Goal: Information Seeking & Learning: Learn about a topic

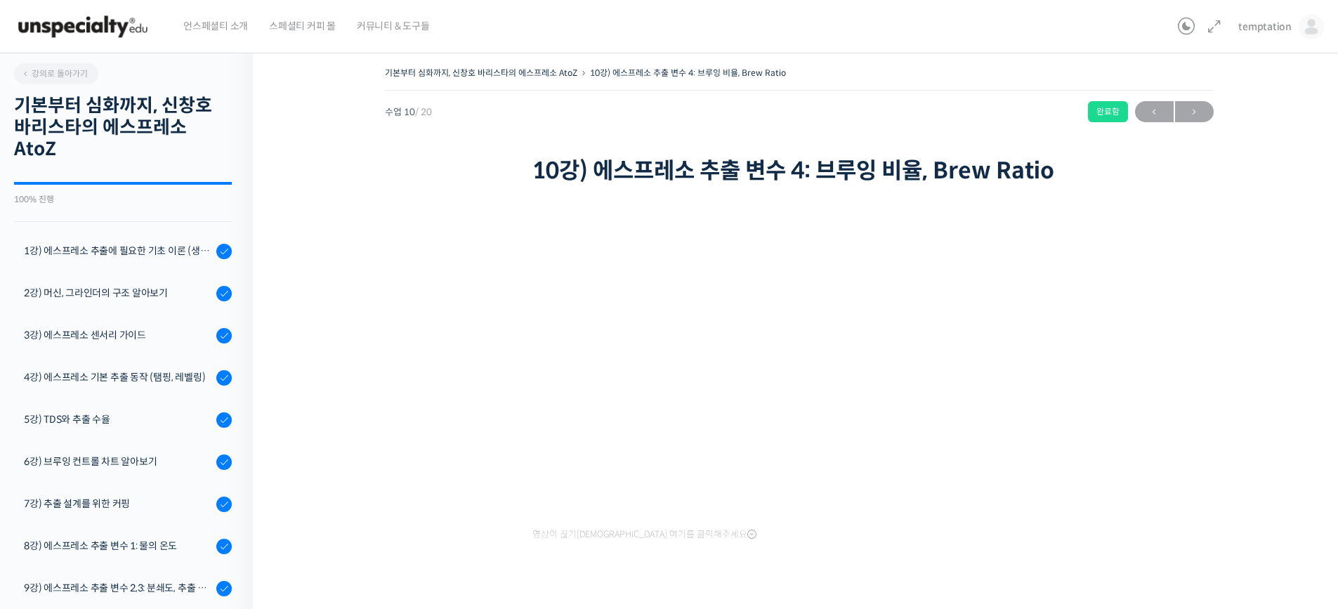
scroll to position [335, 0]
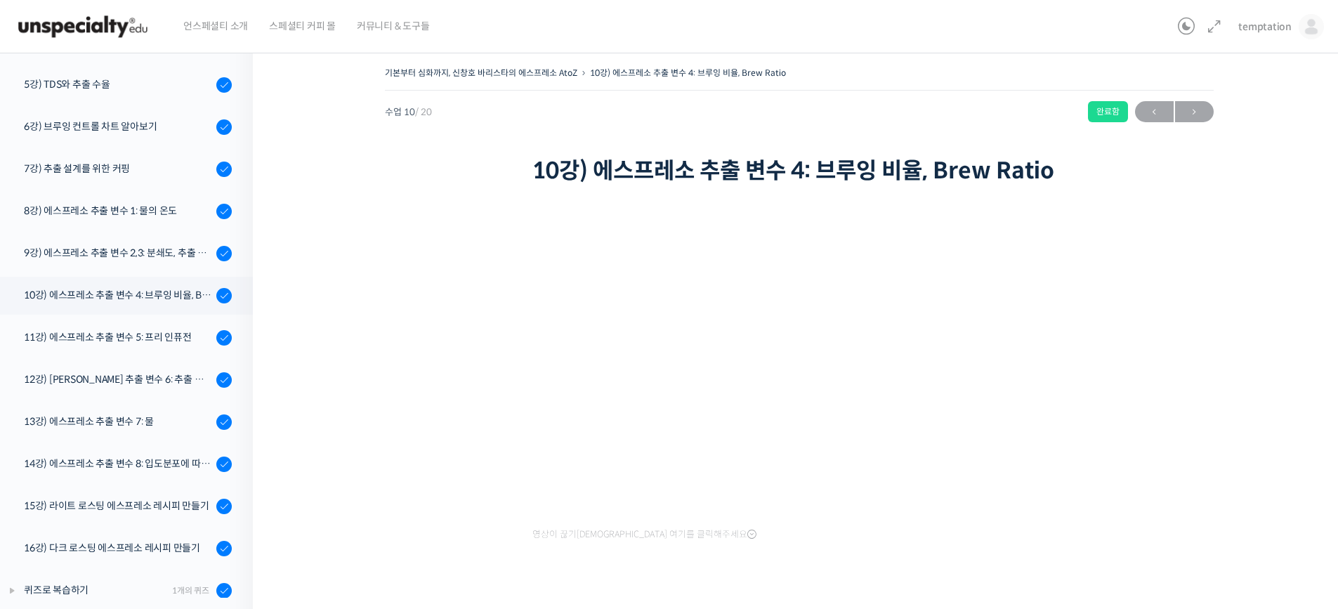
click at [420, 298] on div "기본부터 심화까지, 신창호 바리스타의 에스프레소 AtoZ 10강) 에스프레소 추출 변수 4: 브루잉 비율, Brew Ratio 완료함 수업 1…" at bounding box center [799, 336] width 952 height 546
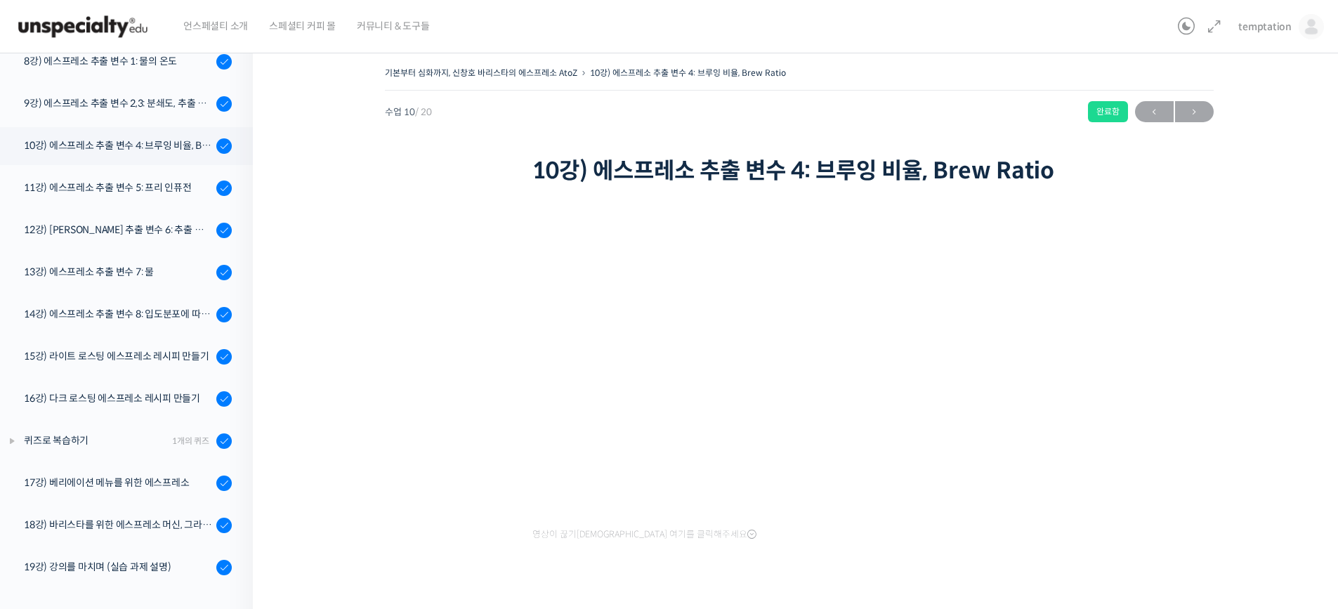
scroll to position [0, 0]
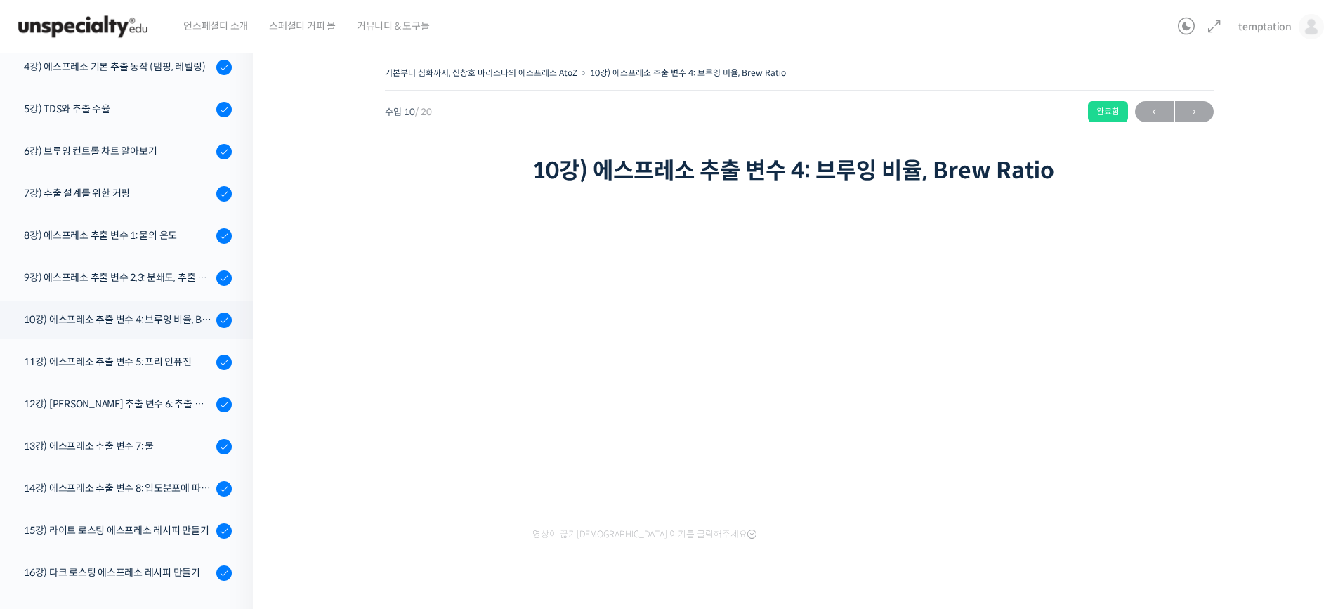
click at [357, 402] on div "기본부터 심화까지, 신창호 바리스타의 에스프레소 AtoZ 10강) 에스프레소 추출 변수 4: 브루잉 비율, Brew Ratio 완료함 수업 1…" at bounding box center [799, 336] width 952 height 546
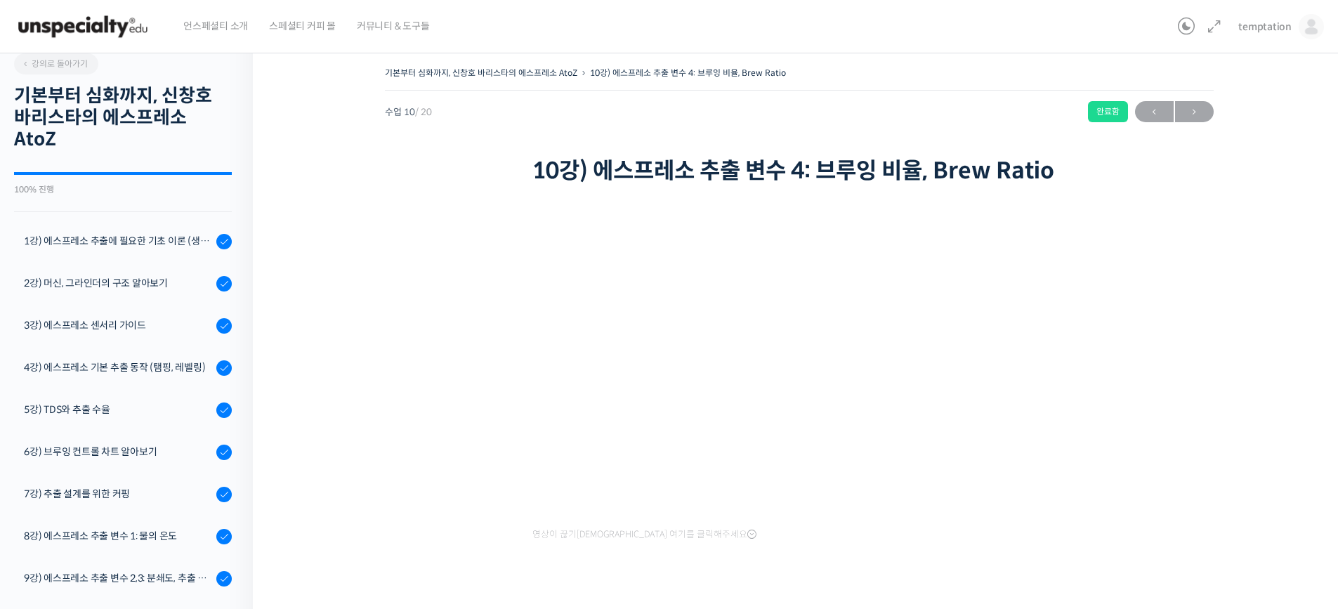
click at [428, 456] on div "기본부터 심화까지, 신창호 바리스타의 에스프레소 AtoZ 10강) 에스프레소 추출 변수 4: 브루잉 비율, Brew Ratio 완료함 수업 1…" at bounding box center [799, 336] width 952 height 546
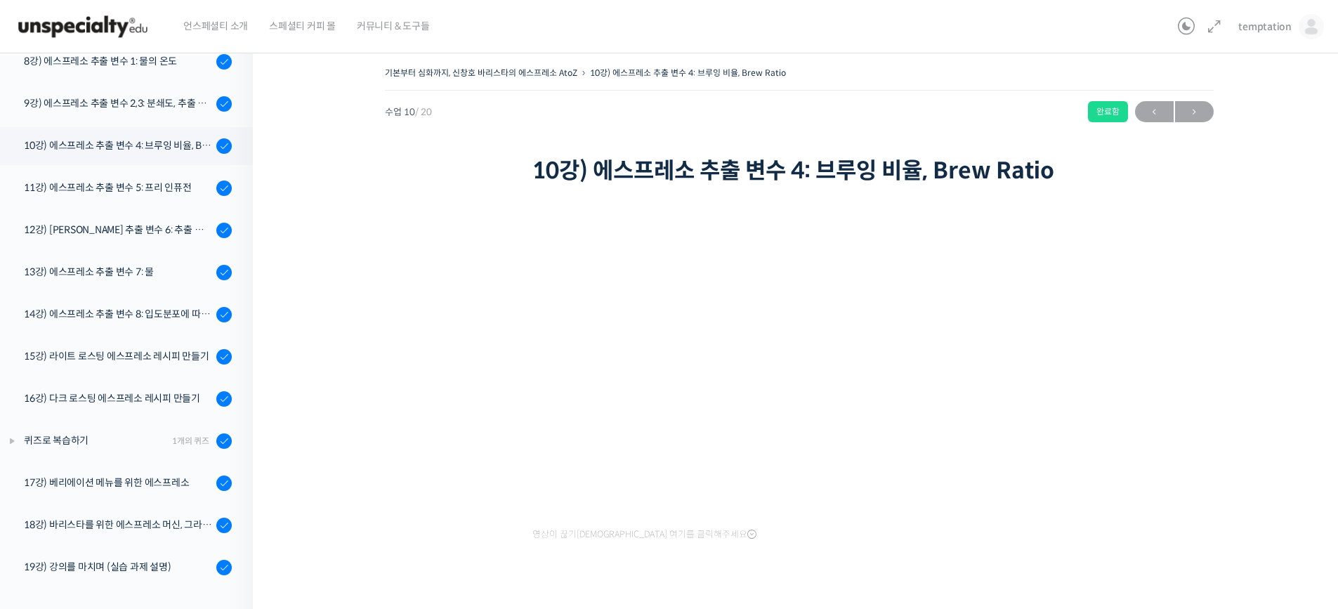
click at [456, 234] on div "기본부터 심화까지, 신창호 바리스타의 에스프레소 AtoZ 10강) 에스프레소 추출 변수 4: 브루잉 비율, Brew Ratio 완료함 수업 1…" at bounding box center [799, 336] width 952 height 546
click at [1252, 26] on span "temptation" at bounding box center [1264, 26] width 53 height 13
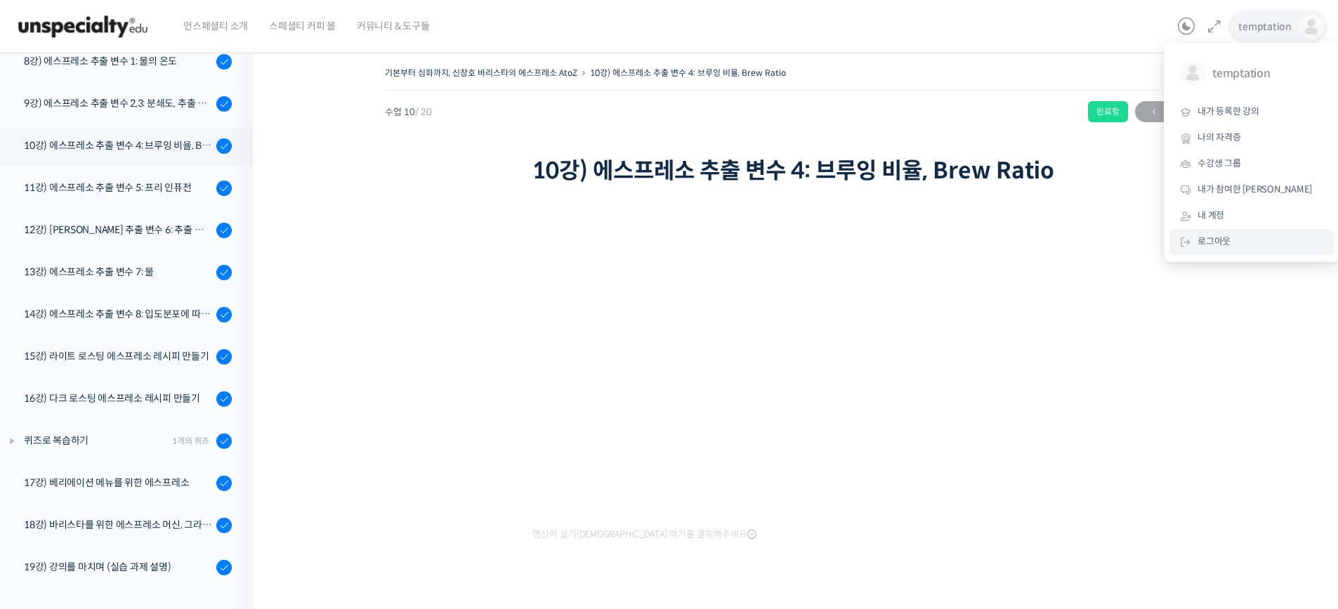
click at [1213, 244] on span "로그아웃" at bounding box center [1213, 241] width 33 height 12
